Goal: Information Seeking & Learning: Learn about a topic

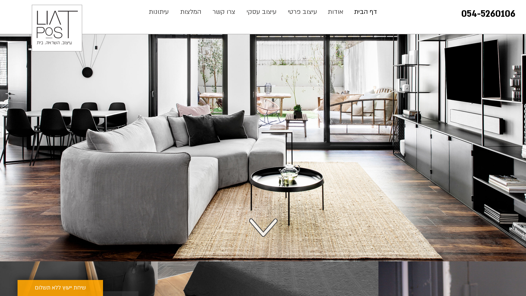
scroll to position [104, 0]
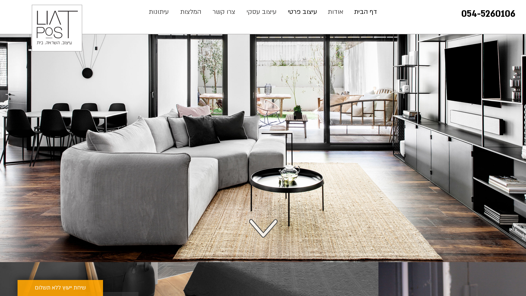
click at [307, 12] on p "עיצוב פרטי" at bounding box center [302, 12] width 37 height 15
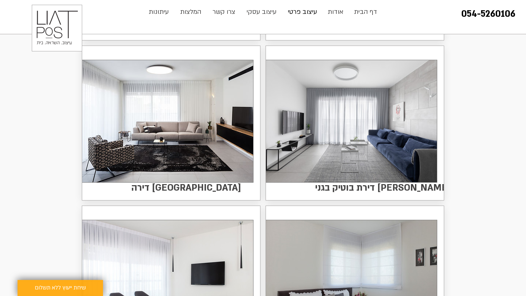
scroll to position [1016, 0]
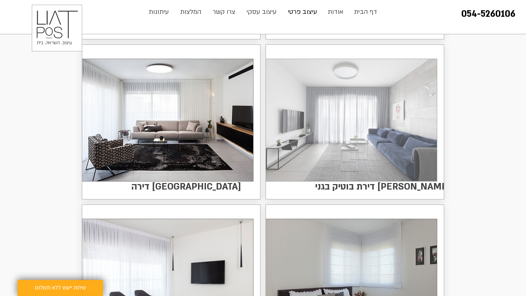
click at [404, 161] on img at bounding box center [351, 120] width 171 height 122
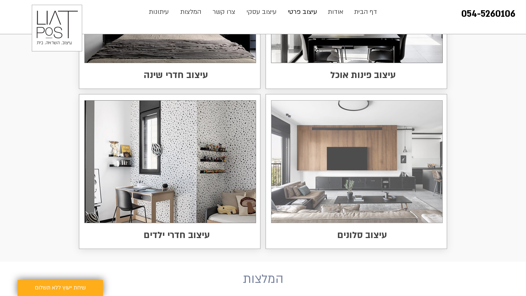
scroll to position [1829, 0]
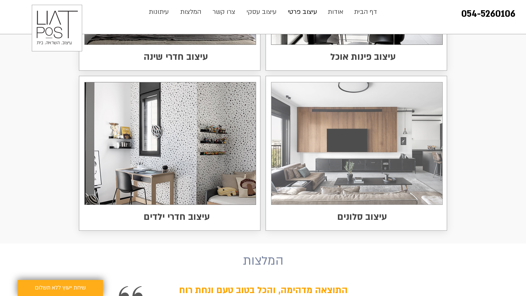
click at [383, 167] on img at bounding box center [356, 144] width 171 height 122
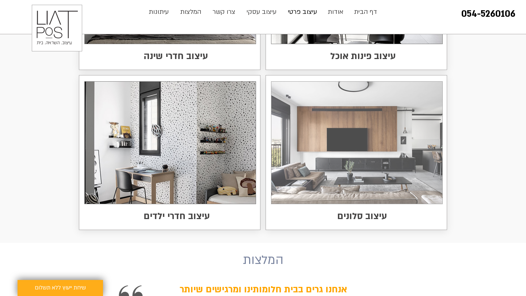
scroll to position [1832, 0]
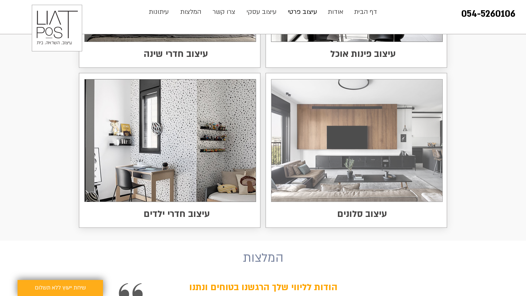
click at [319, 145] on img at bounding box center [356, 141] width 171 height 122
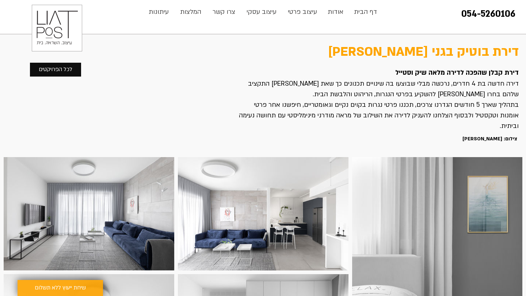
click at [258, 231] on div at bounding box center [263, 214] width 170 height 114
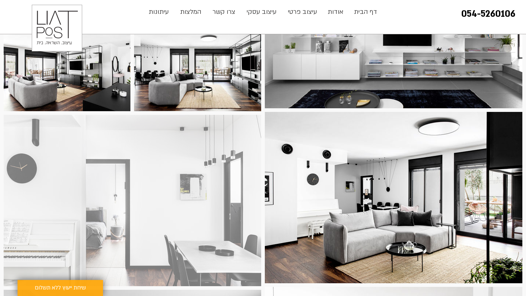
scroll to position [1267, 0]
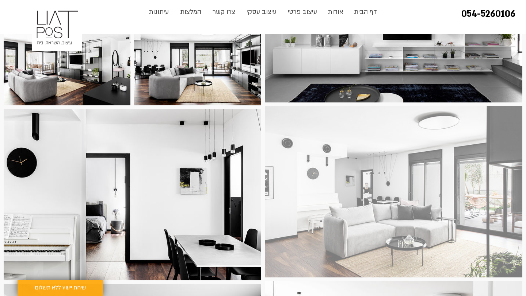
click at [308, 224] on div at bounding box center [393, 192] width 257 height 172
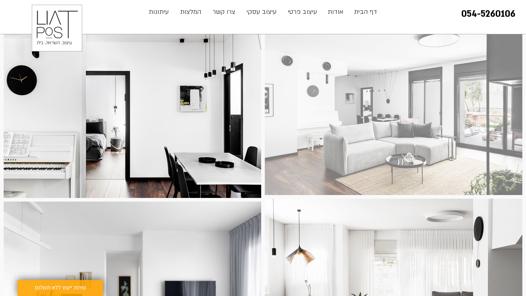
scroll to position [1345, 0]
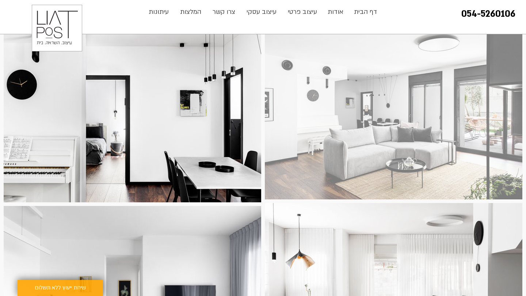
click at [311, 166] on div at bounding box center [393, 114] width 257 height 172
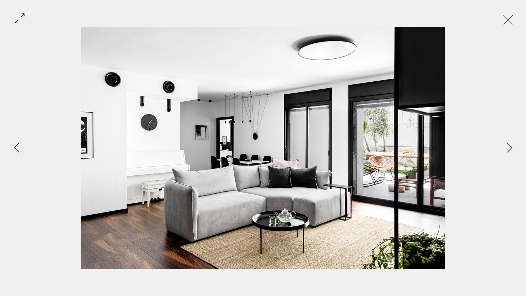
scroll to position [0, 0]
